Goal: Obtain resource: Obtain resource

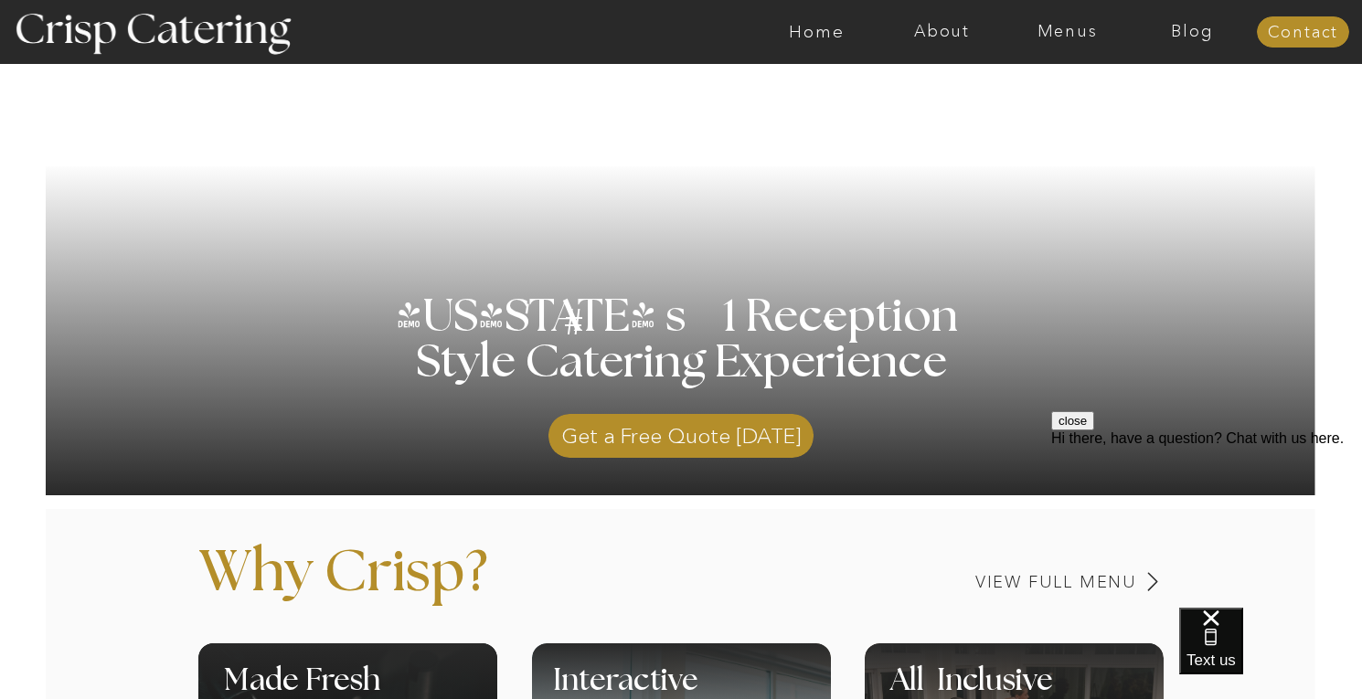
scroll to position [264, 0]
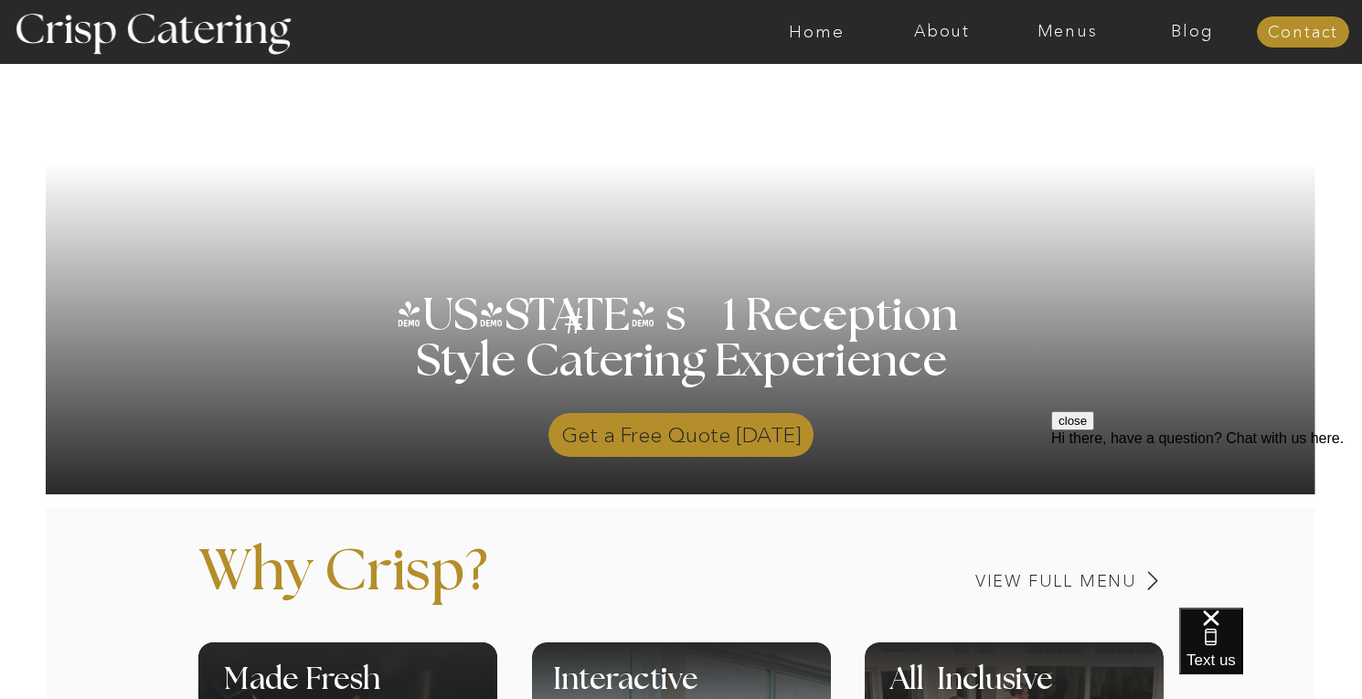
click at [736, 442] on p "Get a Free Quote Today" at bounding box center [681, 430] width 265 height 53
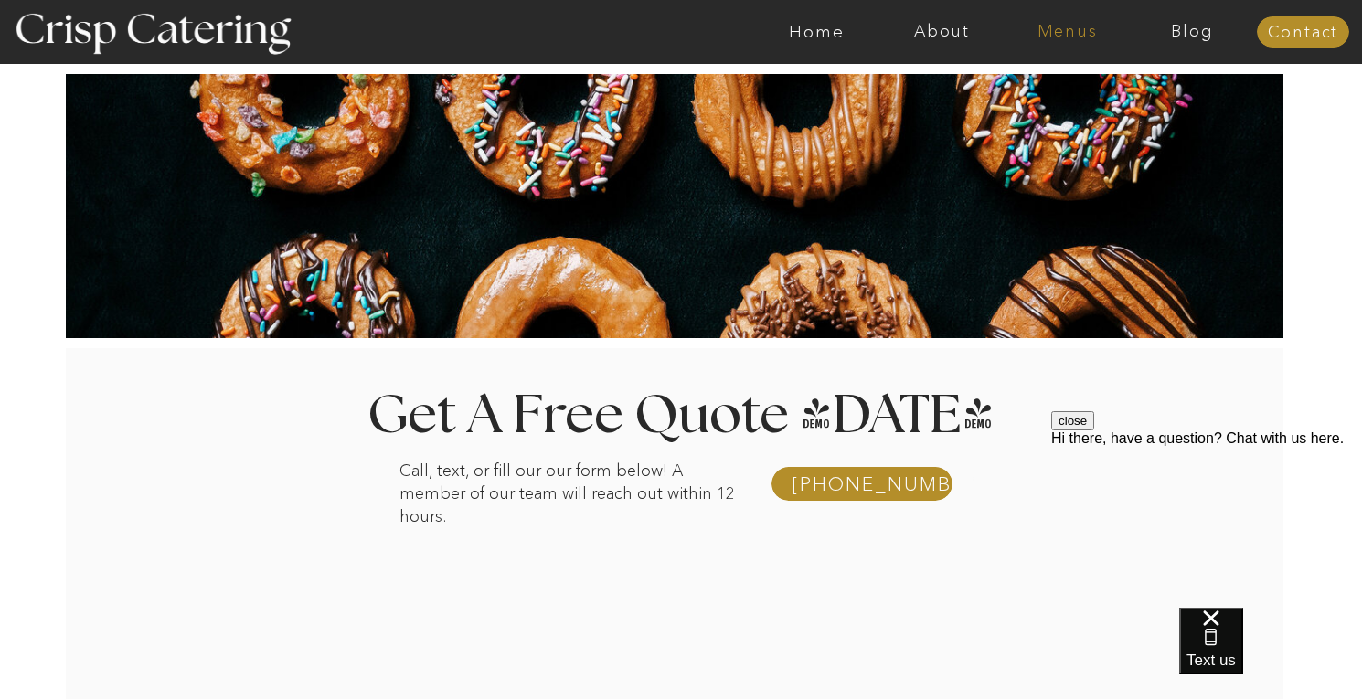
click at [1065, 33] on nav "Menus" at bounding box center [1067, 32] width 125 height 18
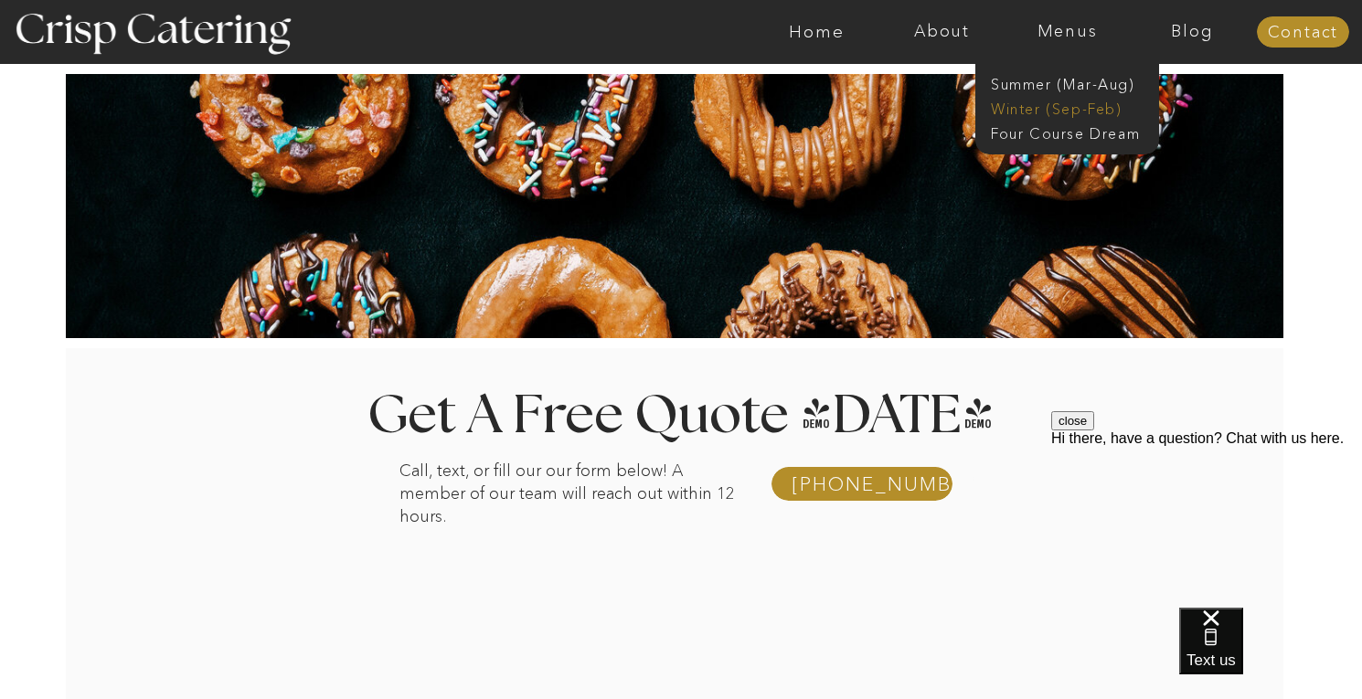
click at [1024, 112] on nav "Winter (Sep-Feb)" at bounding box center [1066, 107] width 150 height 17
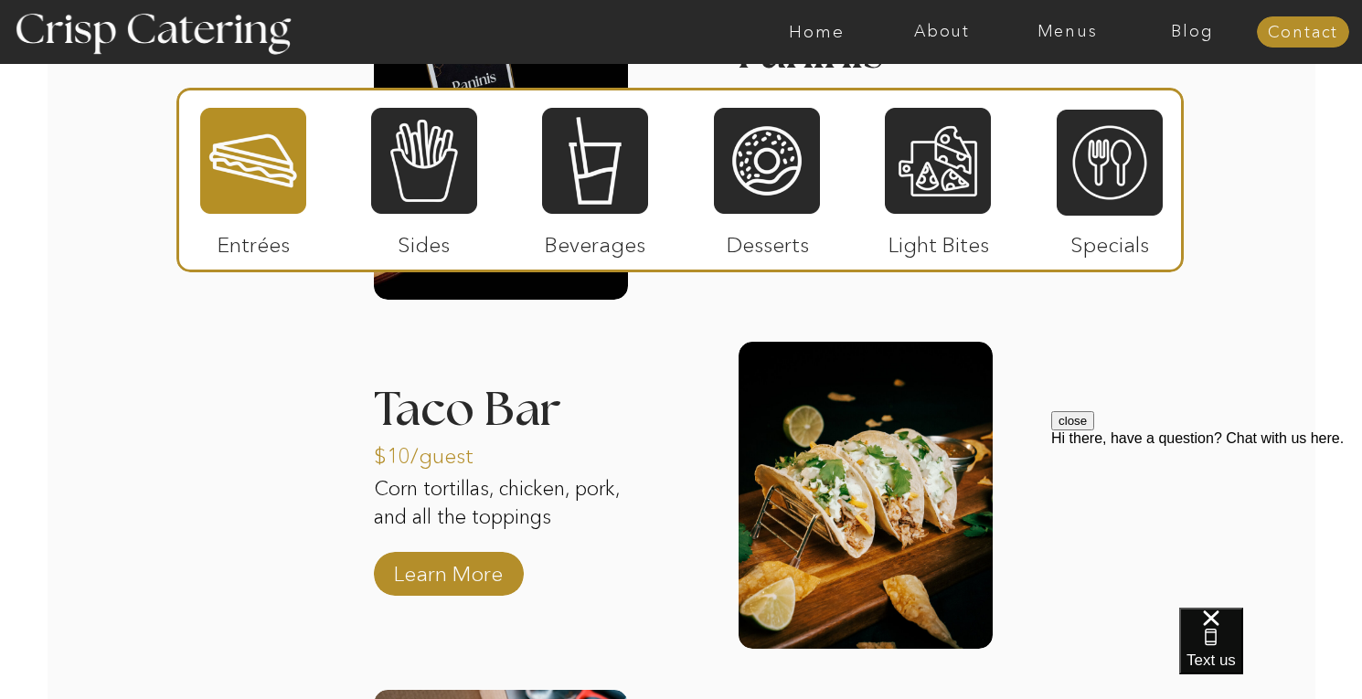
scroll to position [2555, 0]
click at [1094, 431] on button "close" at bounding box center [1072, 420] width 43 height 19
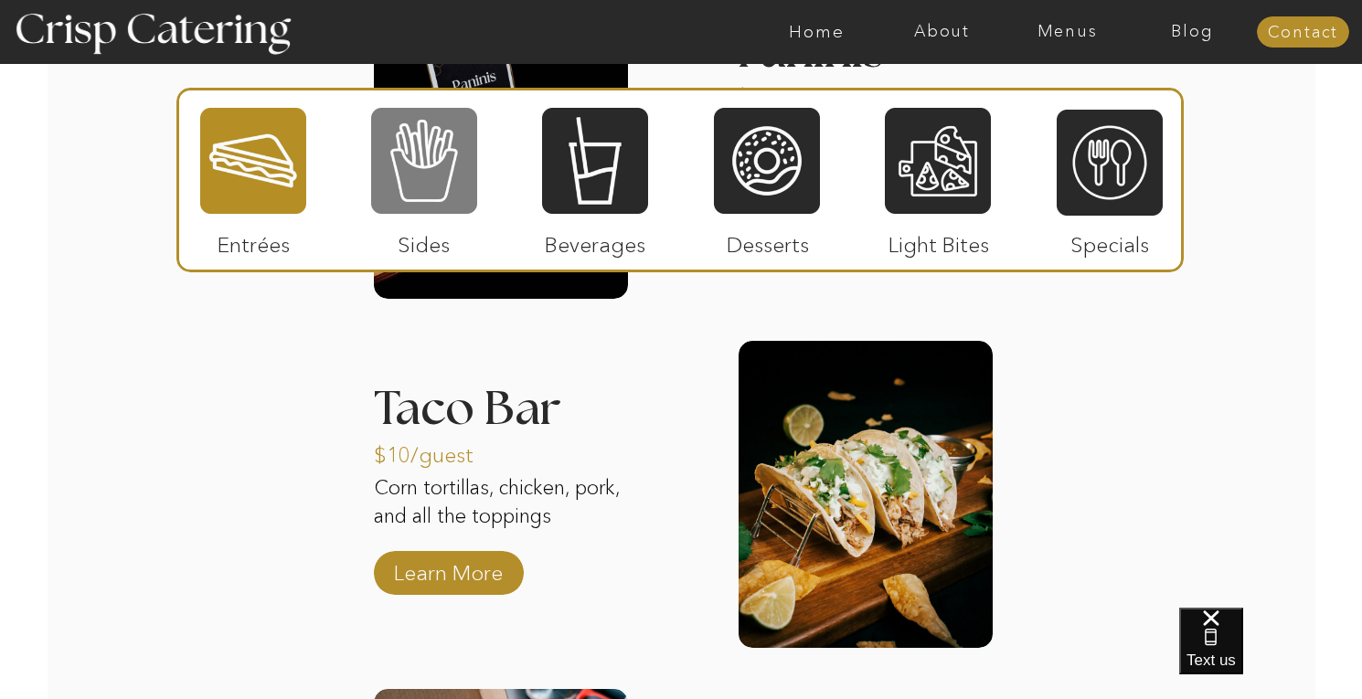
click at [428, 166] on div at bounding box center [424, 161] width 106 height 110
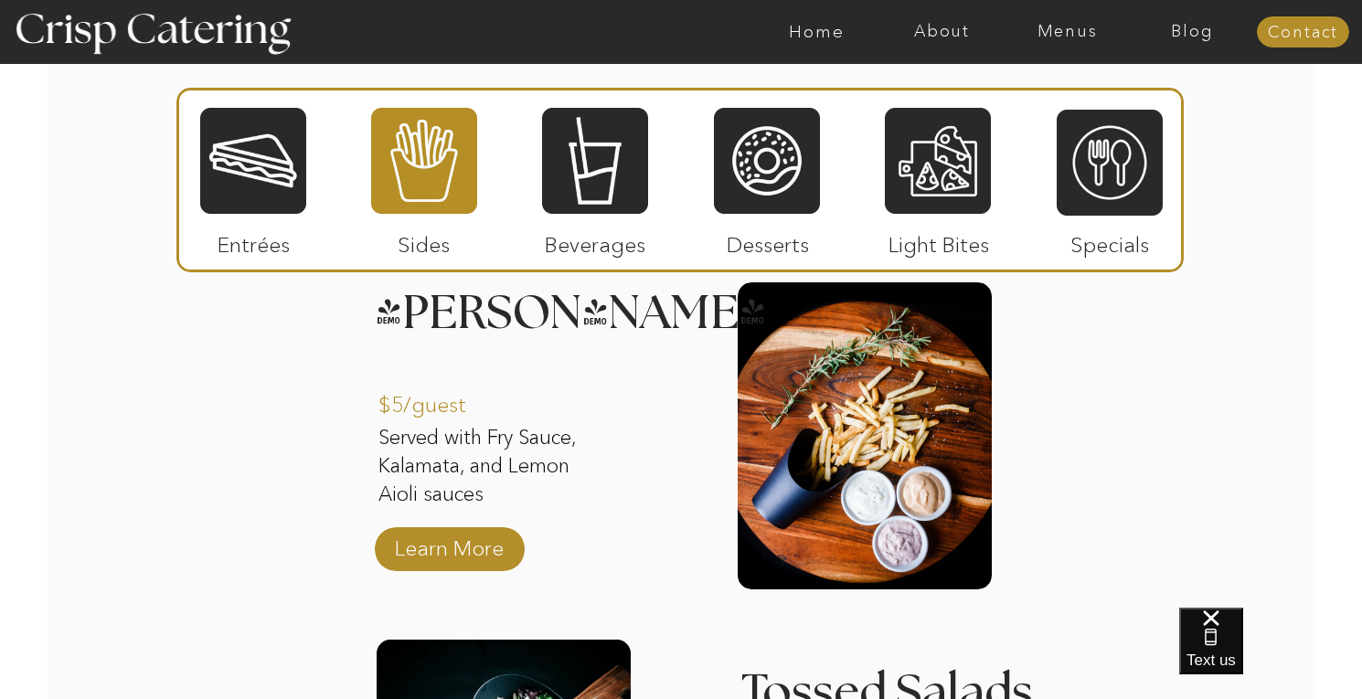
scroll to position [2269, 0]
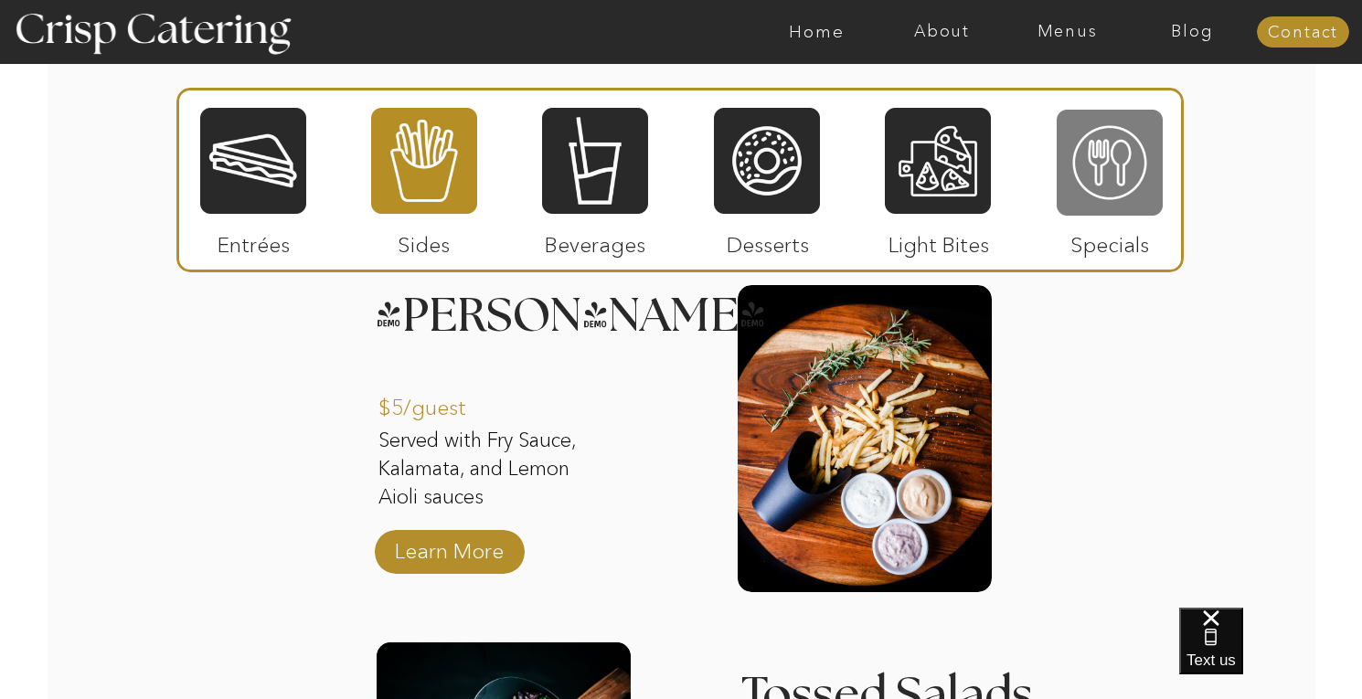
click at [1116, 197] on div at bounding box center [1110, 163] width 106 height 110
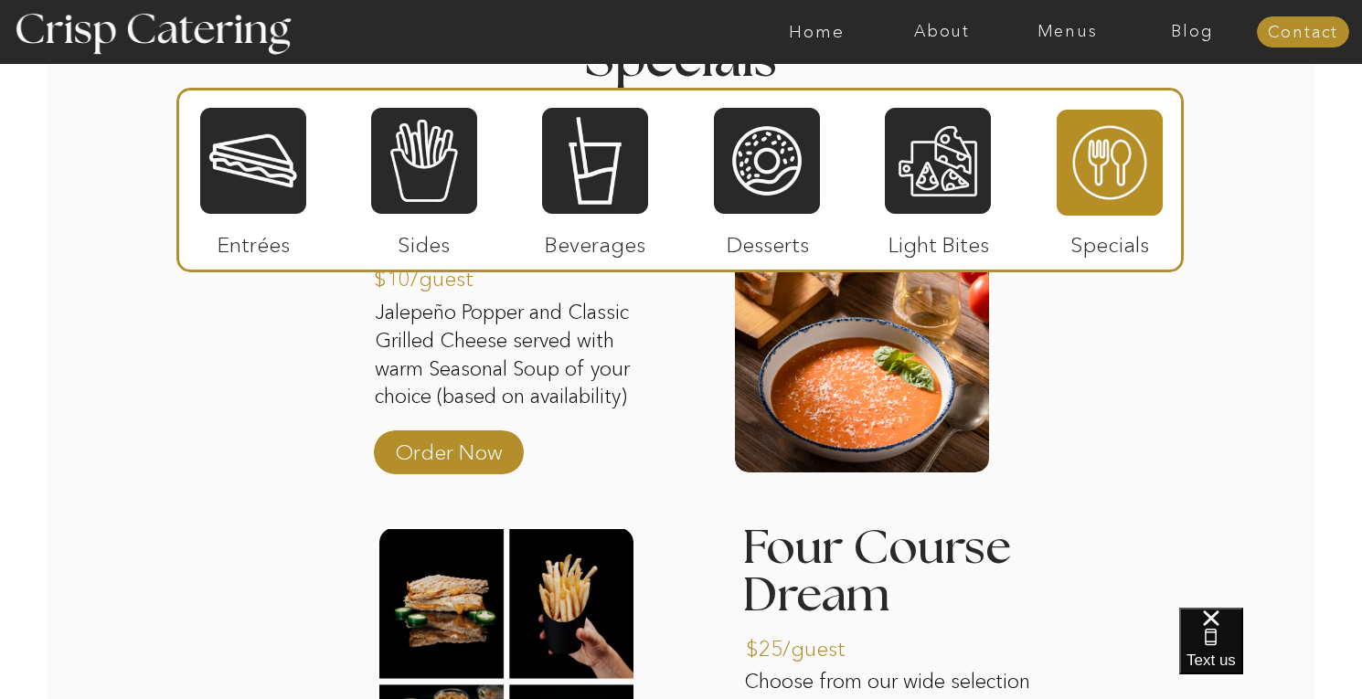
scroll to position [2399, 0]
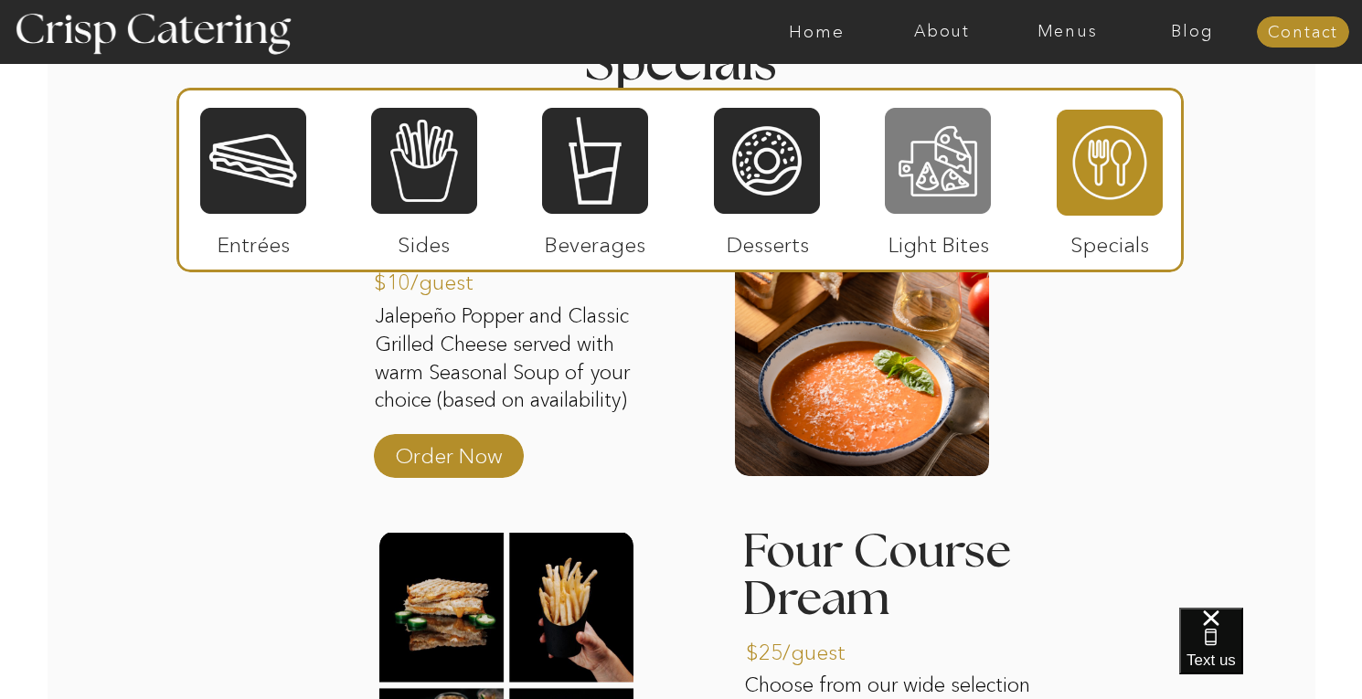
click at [941, 180] on div at bounding box center [938, 161] width 106 height 110
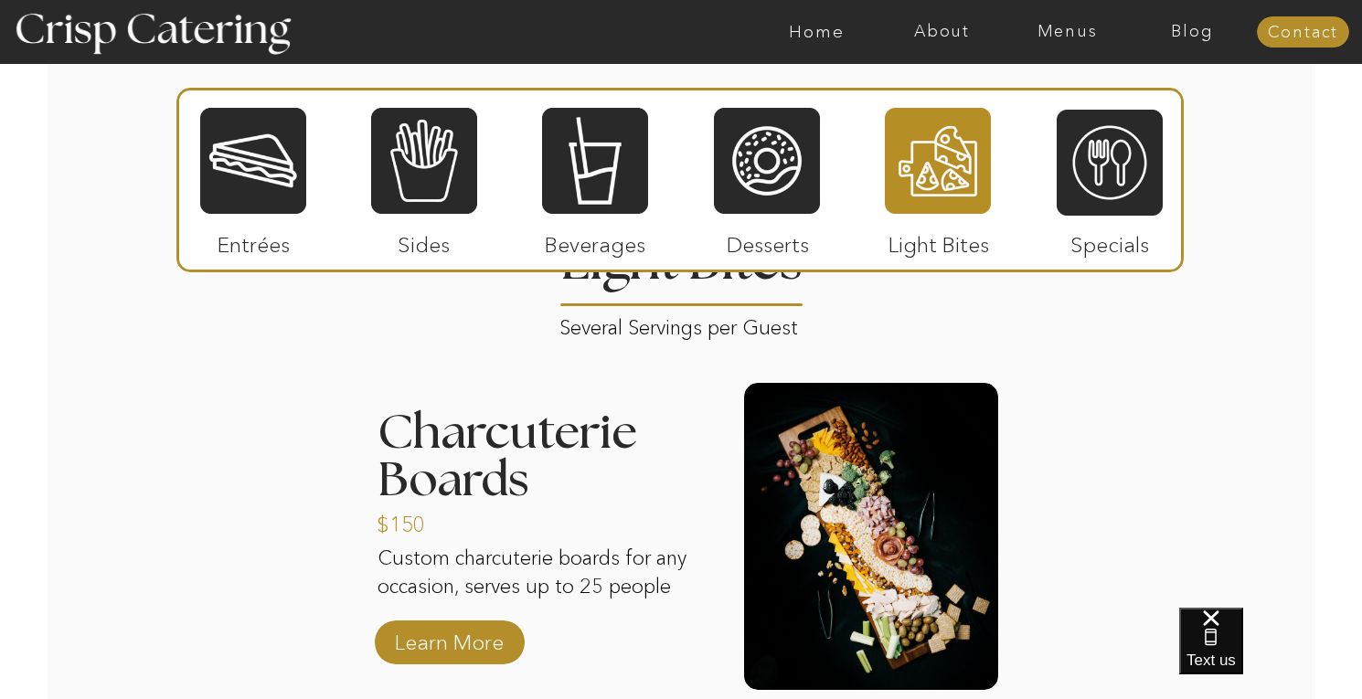
scroll to position [2198, 0]
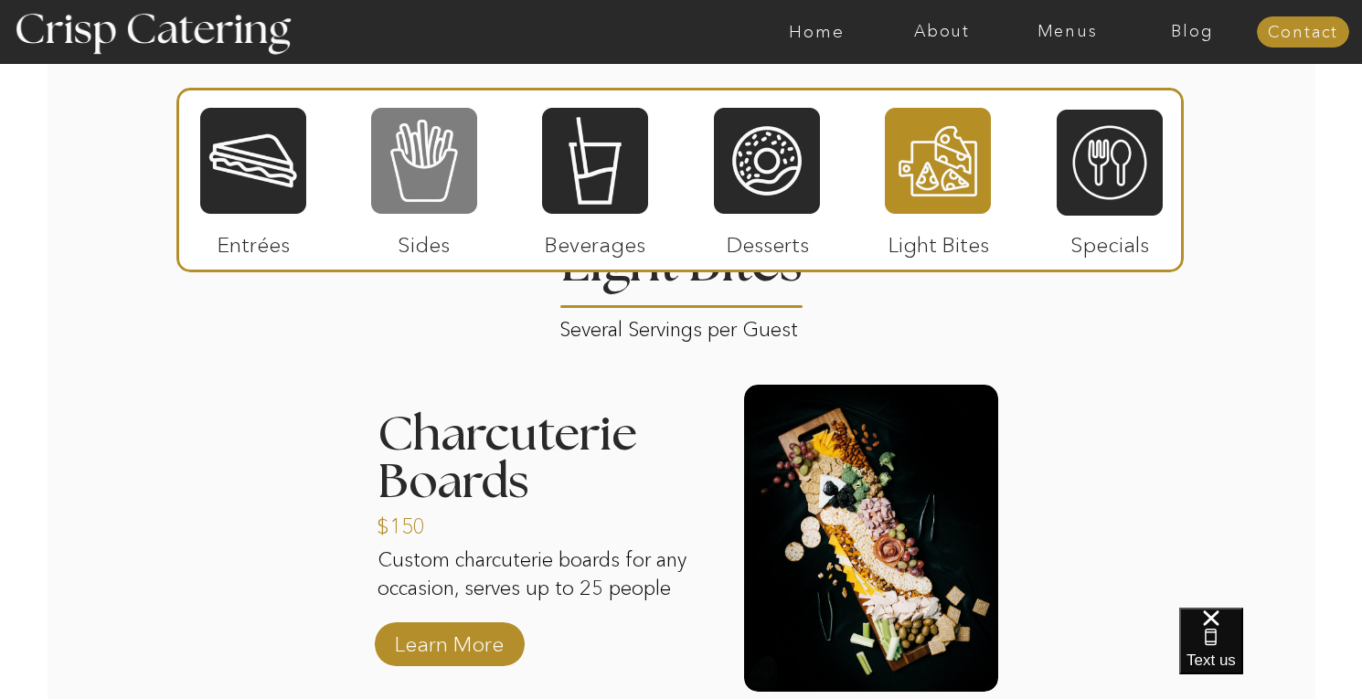
click at [424, 176] on div at bounding box center [424, 161] width 106 height 110
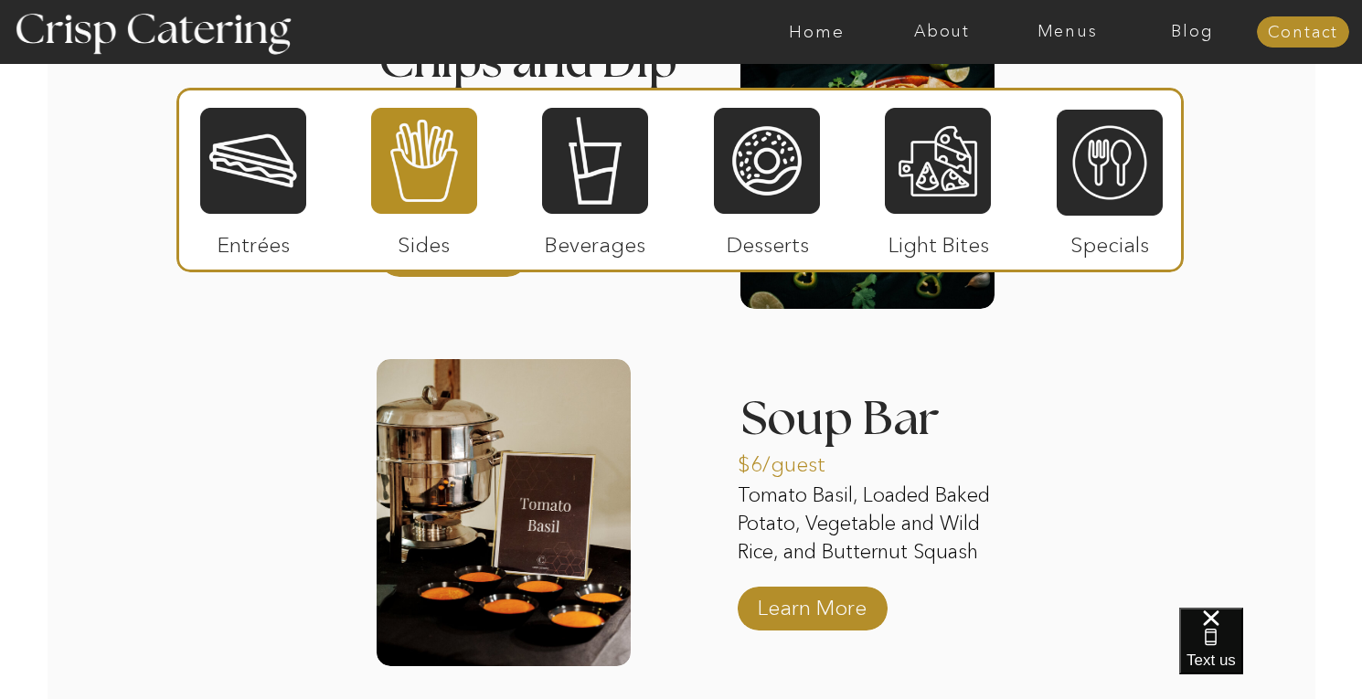
scroll to position [3270, 0]
